Goal: Information Seeking & Learning: Learn about a topic

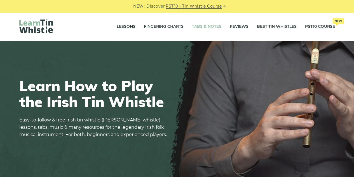
click at [202, 25] on link "Tabs & Notes" at bounding box center [206, 27] width 29 height 14
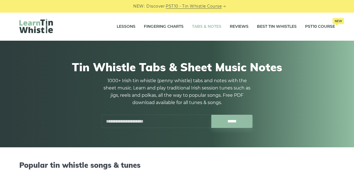
click at [153, 119] on input "text" at bounding box center [157, 120] width 110 height 13
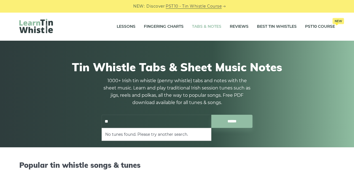
type input "*"
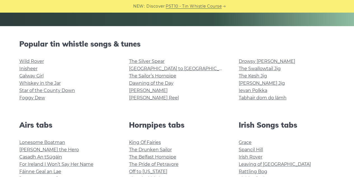
scroll to position [127, 0]
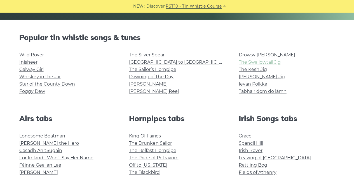
click at [278, 62] on link "The Swallowtail Jig" at bounding box center [260, 61] width 42 height 5
click at [146, 91] on link "[PERSON_NAME] Reel" at bounding box center [154, 90] width 50 height 5
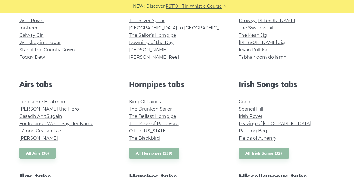
scroll to position [202, 0]
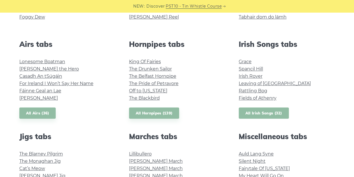
click at [266, 111] on link "All Irish Songs (32)" at bounding box center [264, 112] width 50 height 11
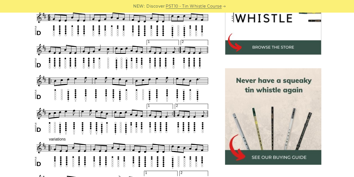
scroll to position [205, 0]
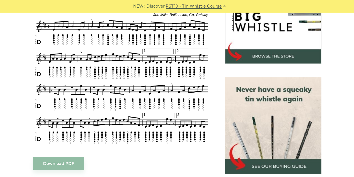
scroll to position [192, 0]
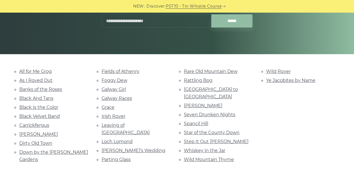
scroll to position [95, 0]
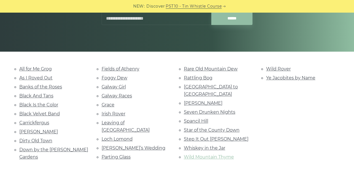
click at [226, 154] on link "Wild Mountain Thyme" at bounding box center [209, 156] width 50 height 5
click at [130, 20] on input "text" at bounding box center [157, 18] width 110 height 13
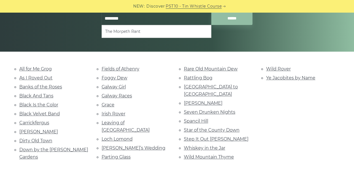
click at [121, 33] on li "The Morpeth Rant" at bounding box center [156, 31] width 102 height 7
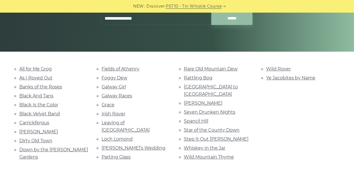
type input "**********"
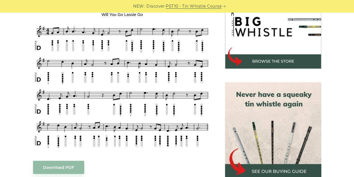
scroll to position [189, 0]
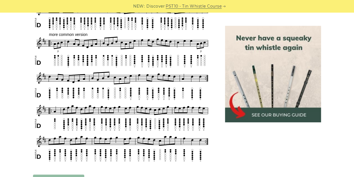
scroll to position [298, 0]
